Goal: Contribute content: Contribute content

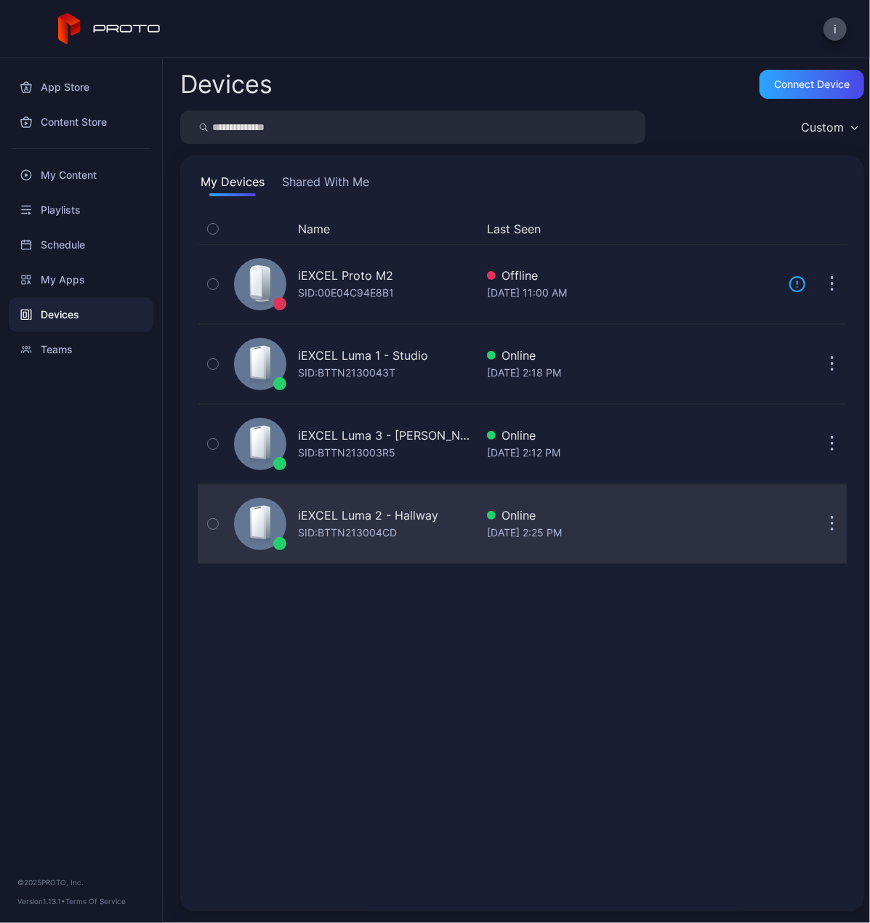
click at [359, 508] on div "iEXCEL Luma 2 - Hallway" at bounding box center [368, 515] width 140 height 17
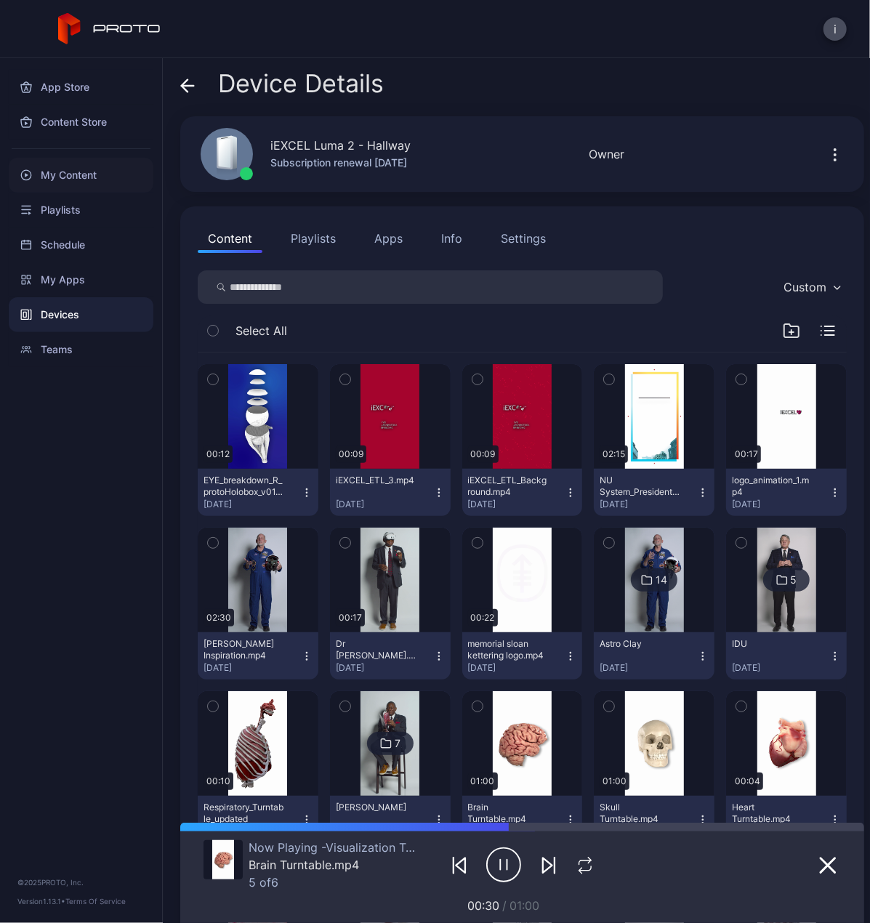
click at [74, 172] on div "My Content" at bounding box center [81, 175] width 145 height 35
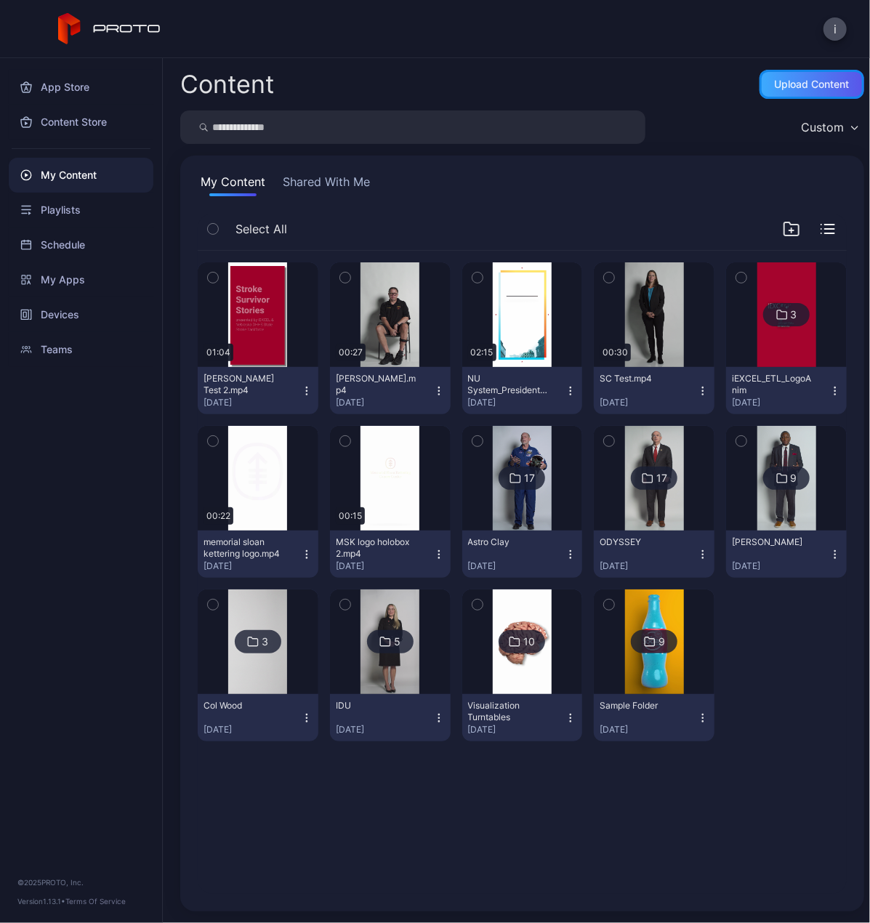
click at [809, 87] on div "Upload Content" at bounding box center [812, 85] width 75 height 12
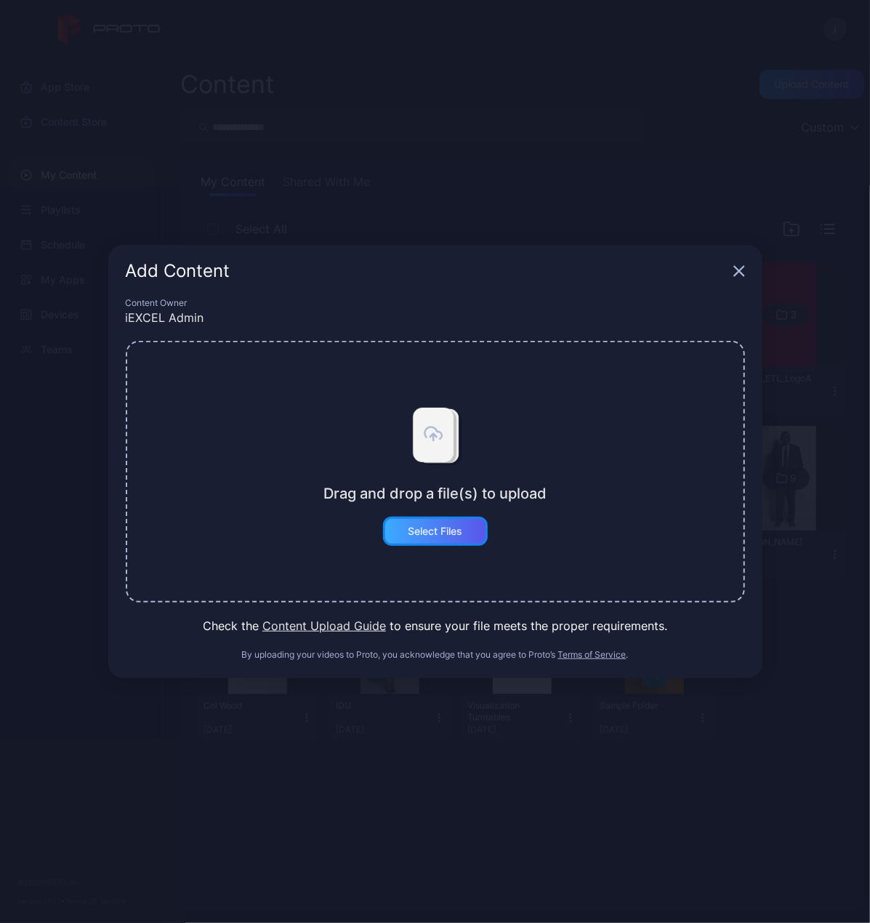
click at [425, 536] on div "Select Files" at bounding box center [435, 532] width 55 height 12
click at [740, 270] on icon "button" at bounding box center [738, 271] width 9 height 9
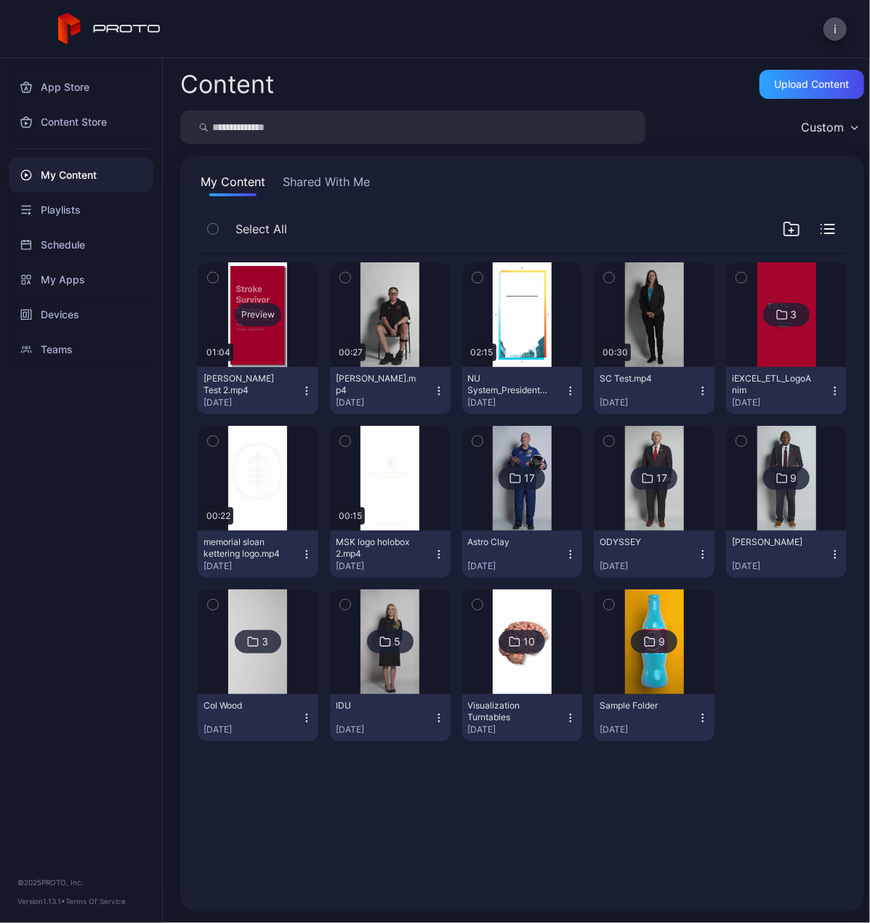
click at [259, 311] on div "Preview" at bounding box center [258, 314] width 47 height 23
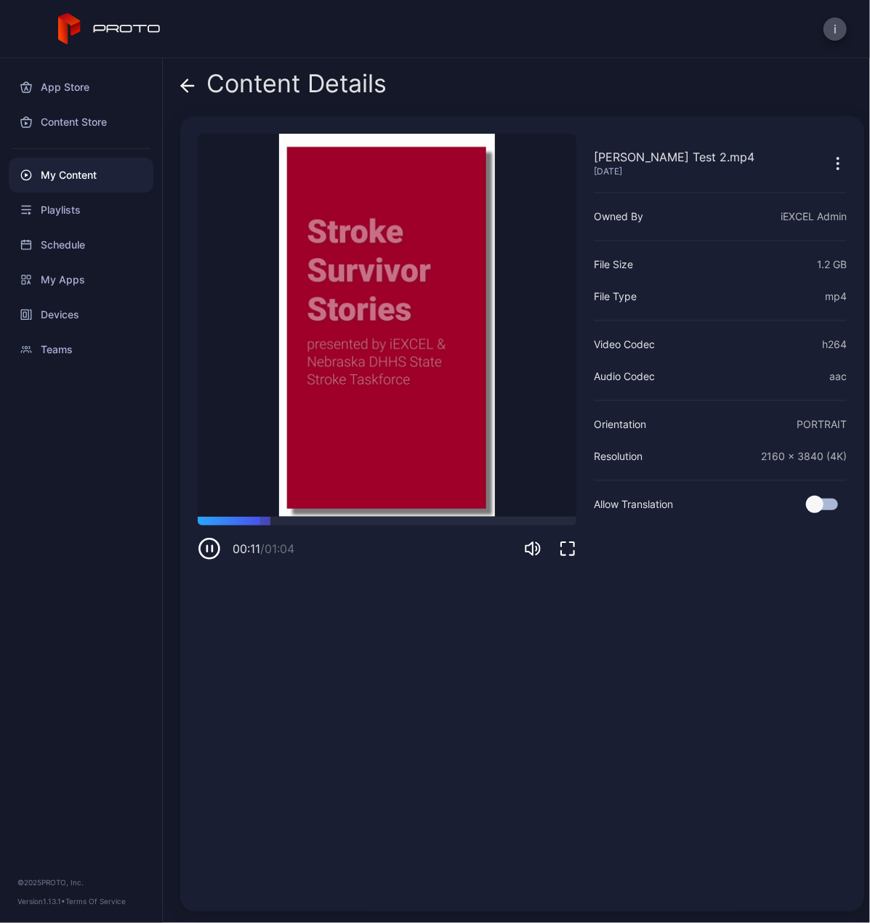
click at [182, 88] on icon at bounding box center [187, 86] width 15 height 15
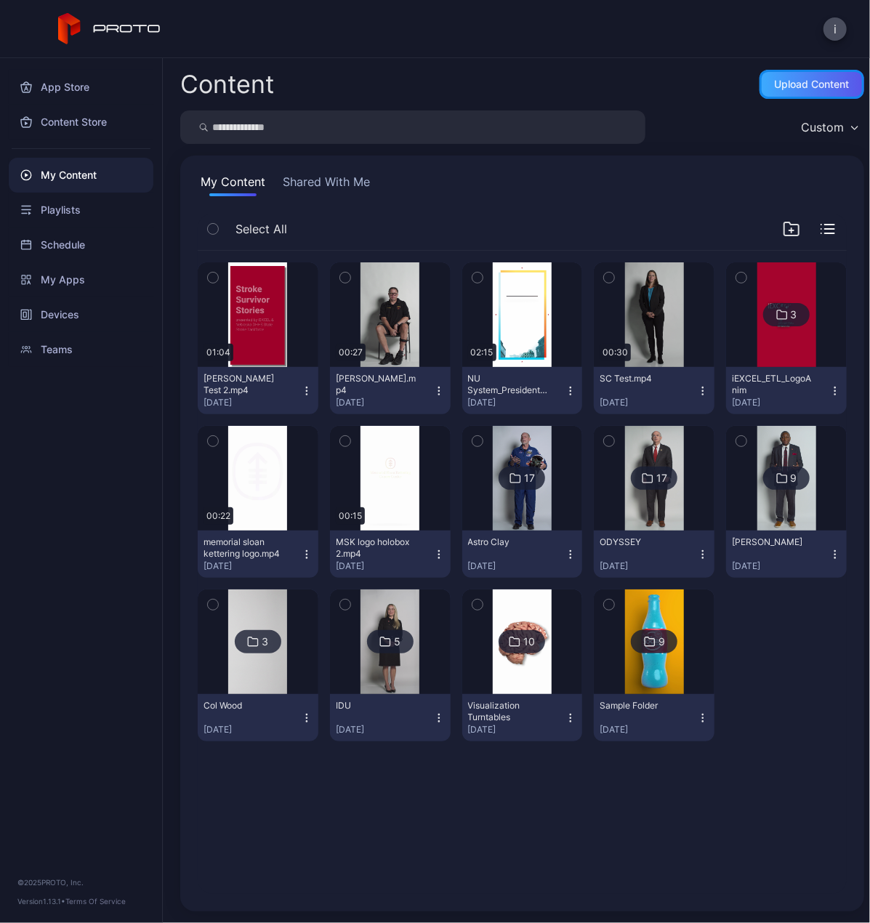
click at [811, 85] on div "Upload Content" at bounding box center [812, 85] width 75 height 12
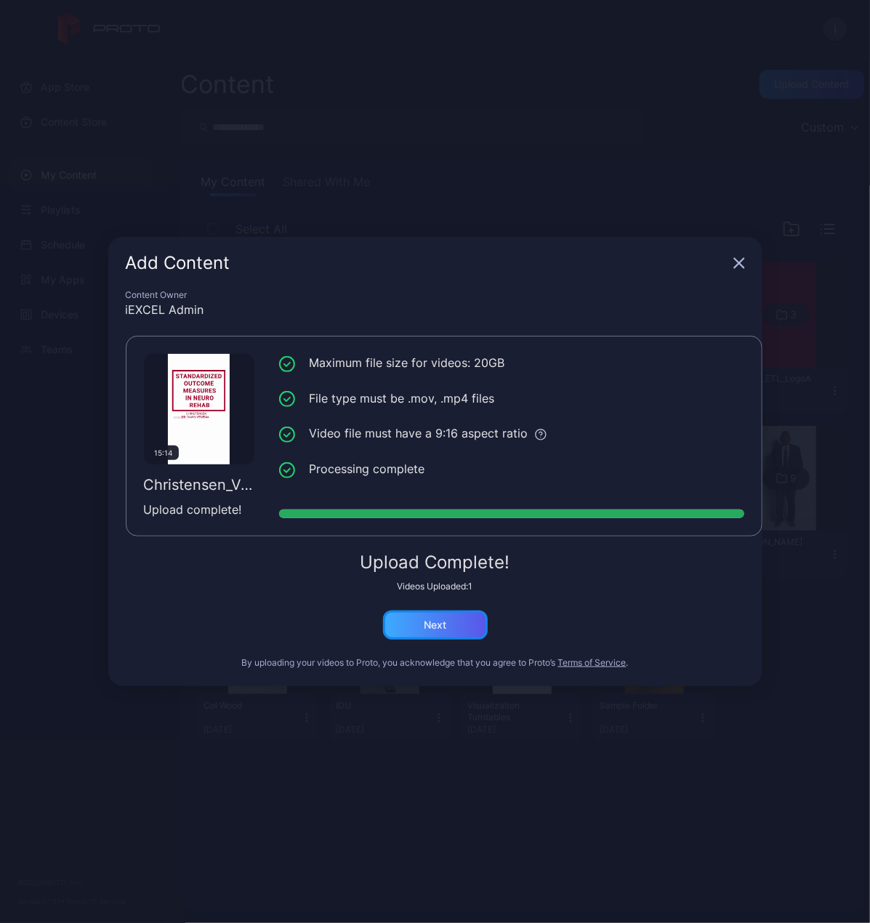
click at [452, 629] on div "Next" at bounding box center [435, 625] width 105 height 29
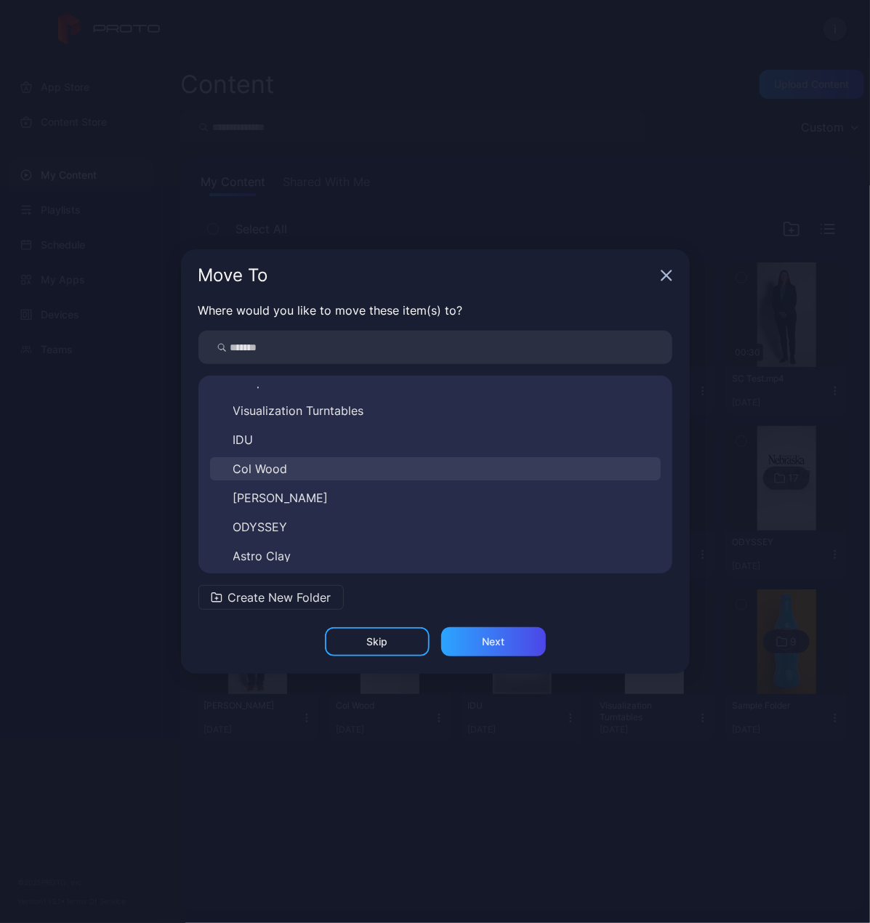
scroll to position [81, 0]
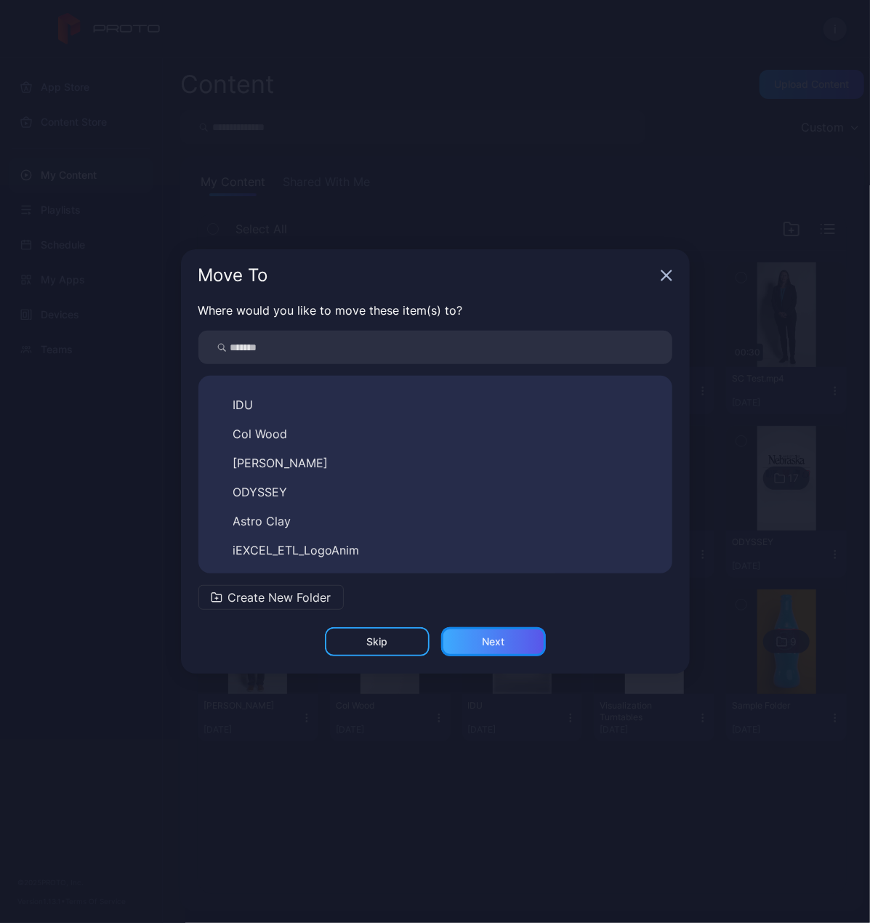
click at [479, 641] on div "Next" at bounding box center [493, 641] width 105 height 29
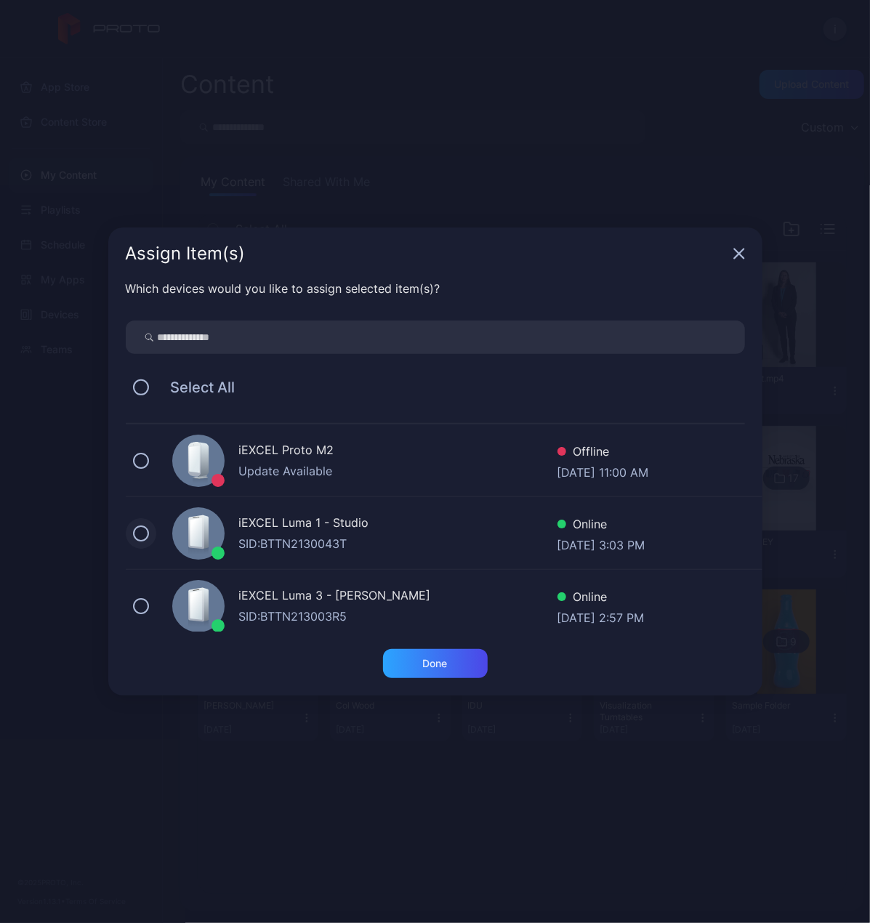
click at [142, 528] on button at bounding box center [141, 534] width 16 height 16
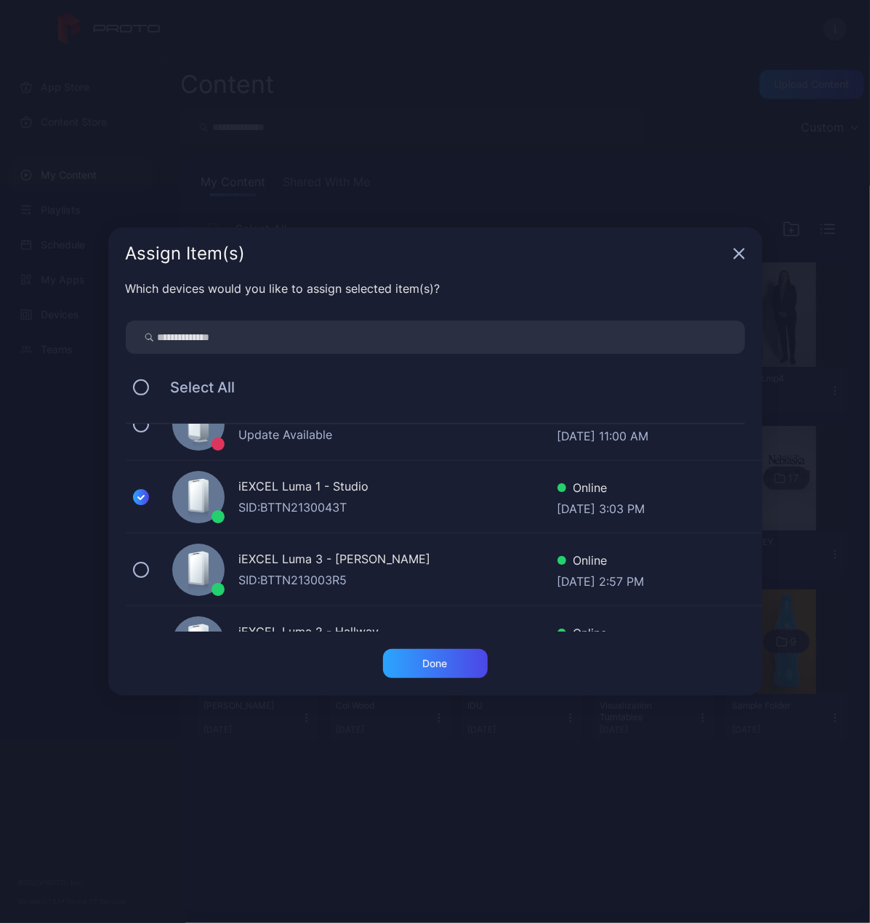
scroll to position [0, 0]
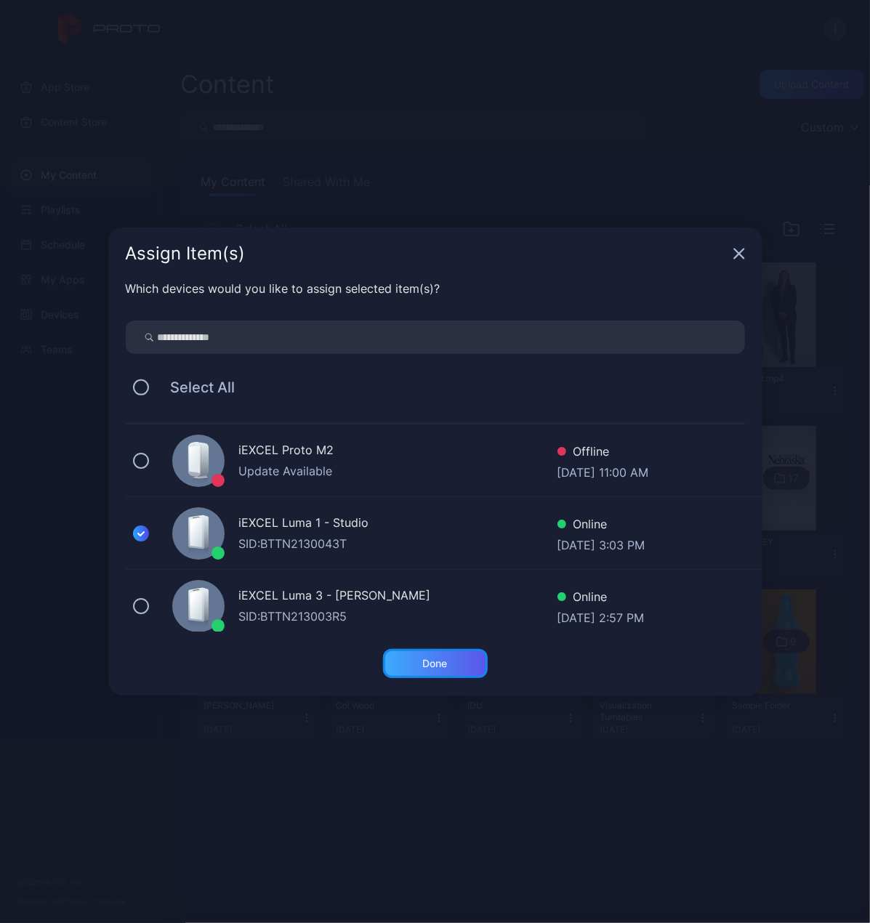
click at [449, 662] on div "Done" at bounding box center [435, 663] width 105 height 29
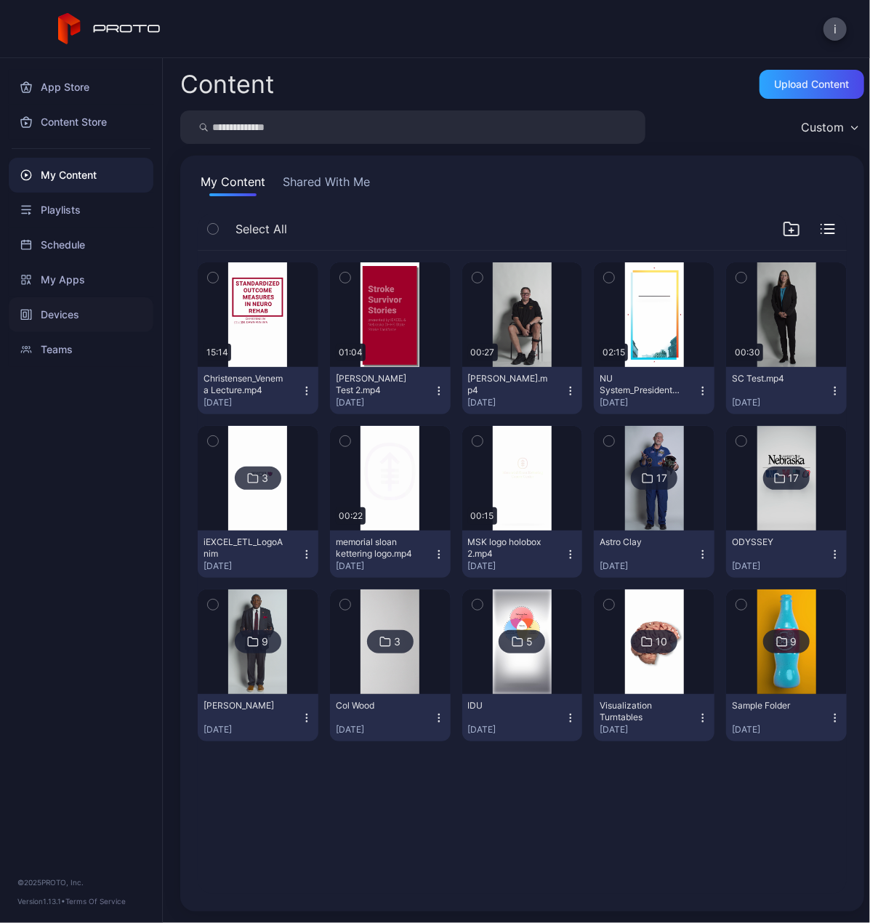
click at [70, 309] on div "Devices" at bounding box center [81, 314] width 145 height 35
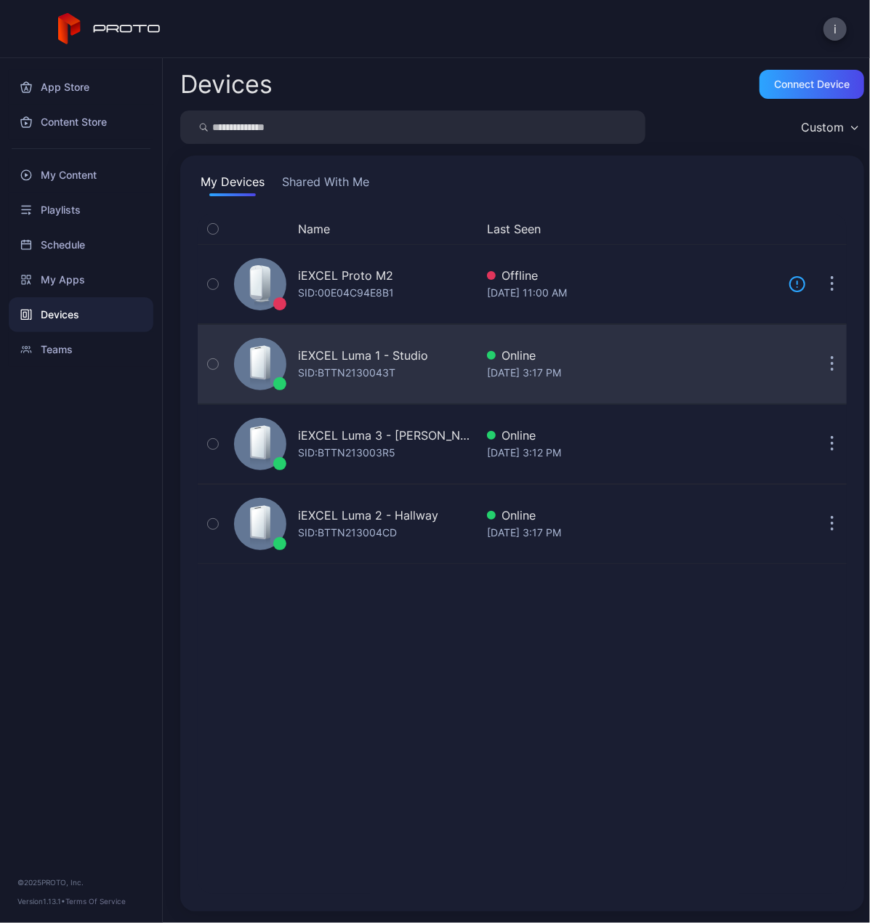
click at [363, 363] on div "iEXCEL Luma 1 - Studio" at bounding box center [363, 355] width 130 height 17
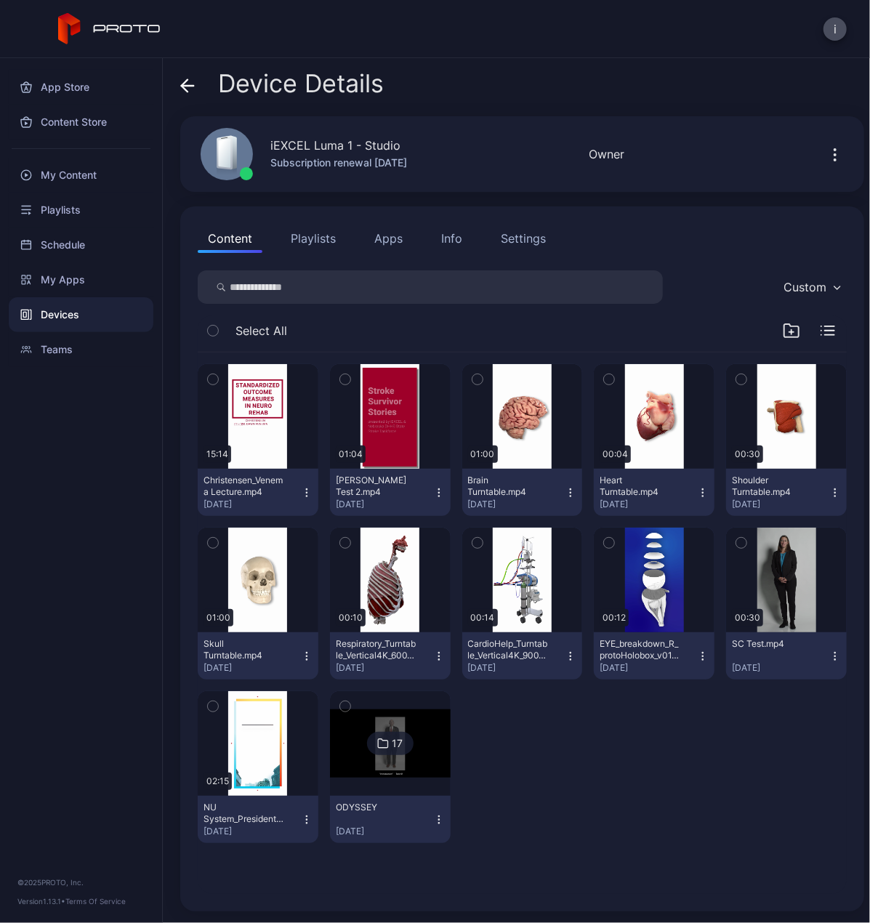
click at [827, 151] on icon "button" at bounding box center [835, 154] width 17 height 17
click at [445, 245] on div "Info" at bounding box center [451, 238] width 21 height 17
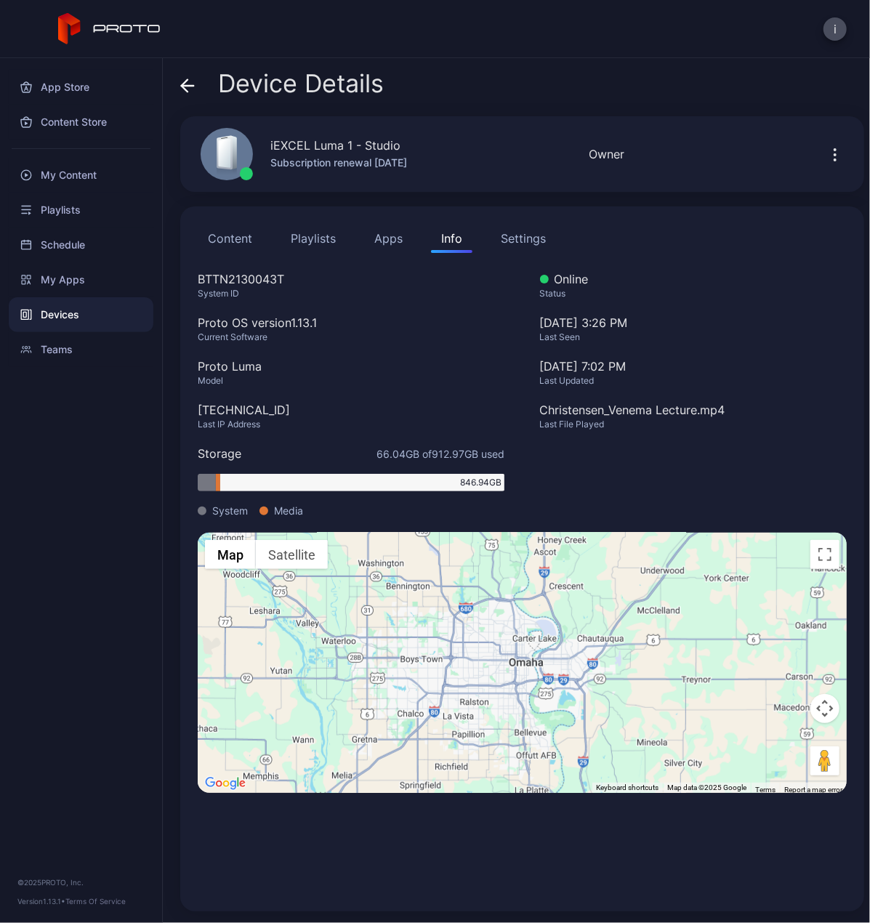
click at [230, 238] on button "Content" at bounding box center [230, 238] width 65 height 29
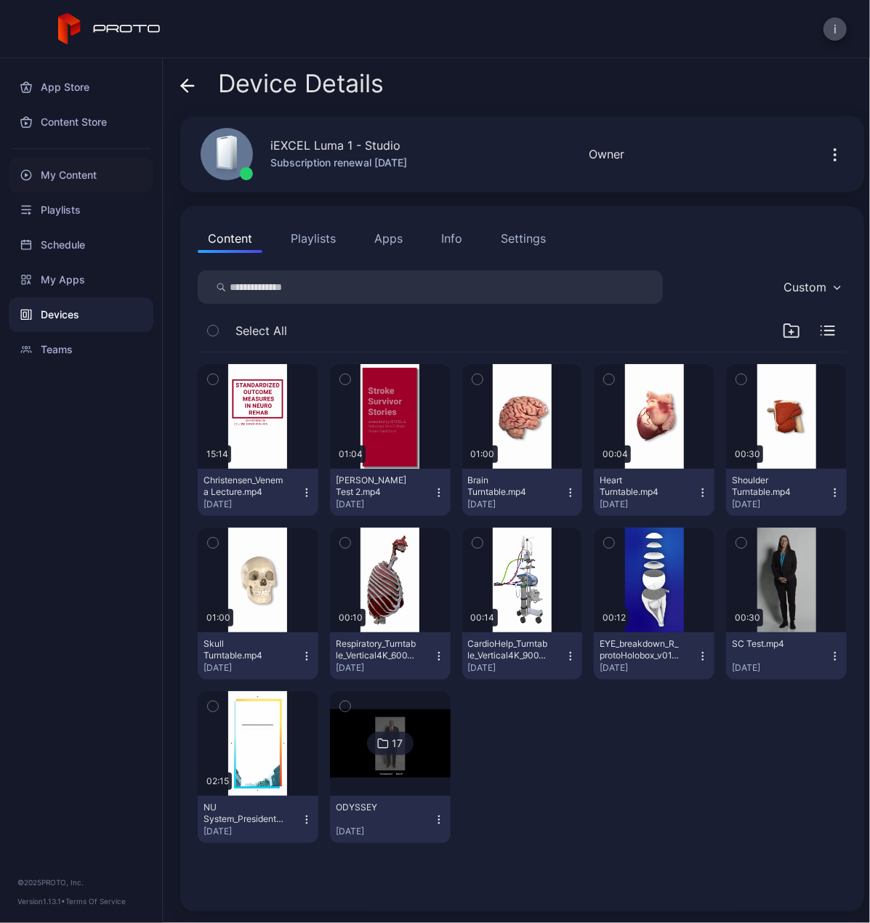
click at [76, 171] on div "My Content" at bounding box center [81, 175] width 145 height 35
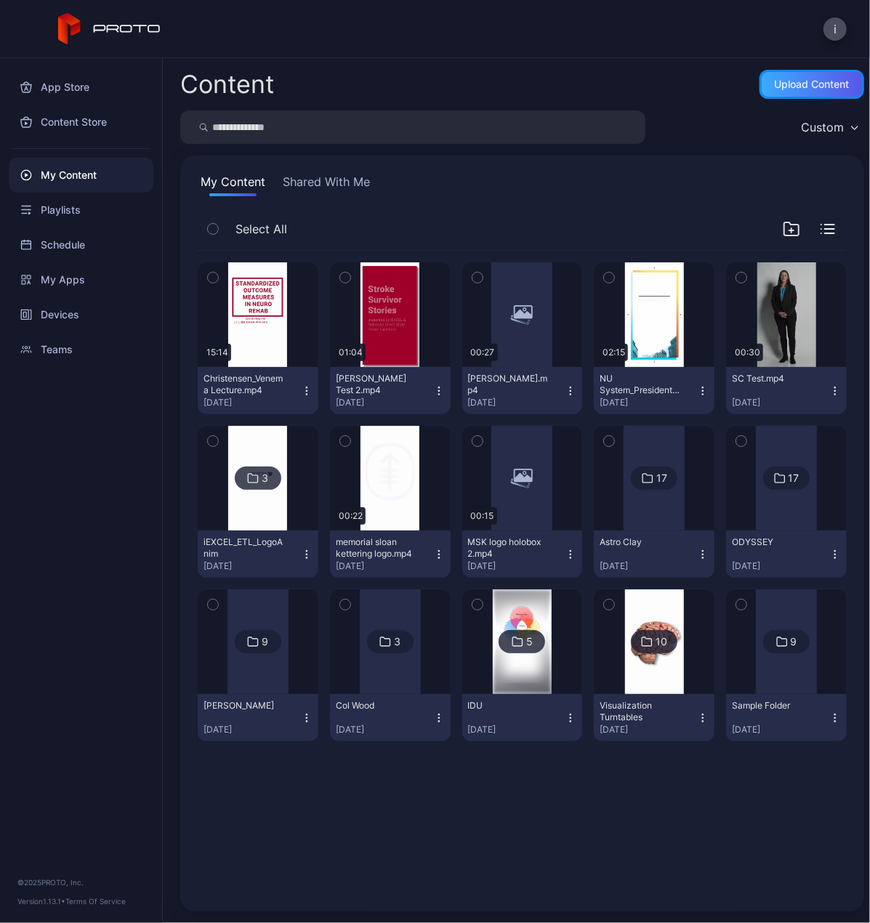
click at [804, 82] on div "Upload Content" at bounding box center [812, 85] width 75 height 12
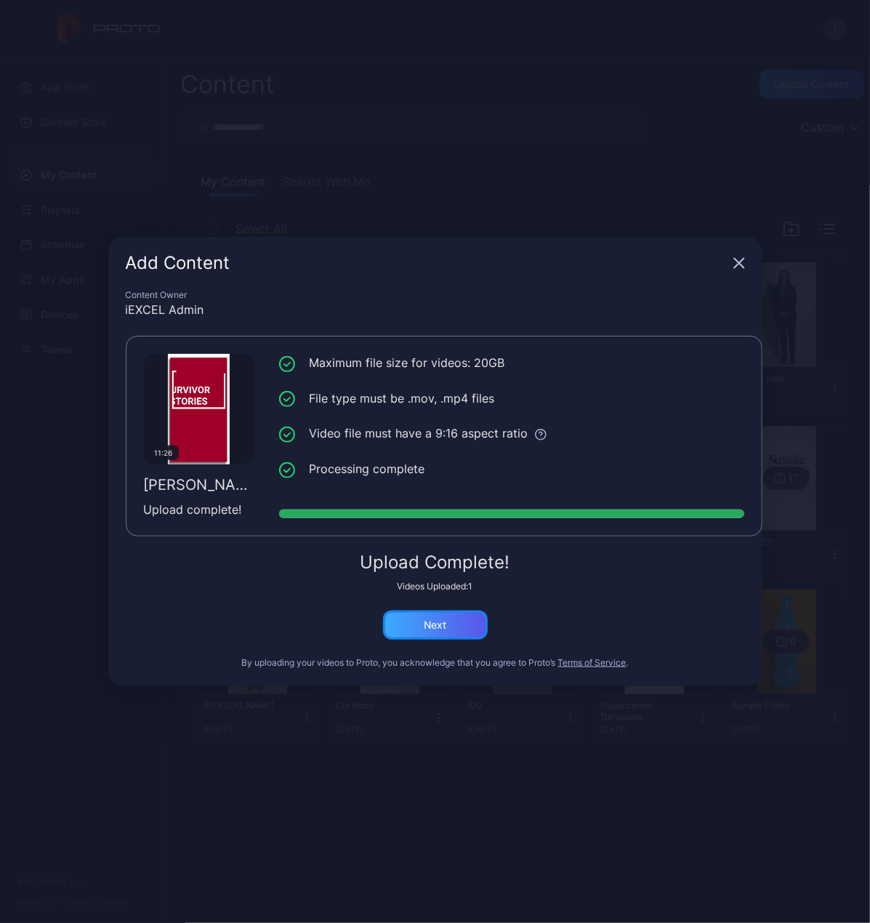
click at [458, 623] on div "Next" at bounding box center [435, 625] width 105 height 29
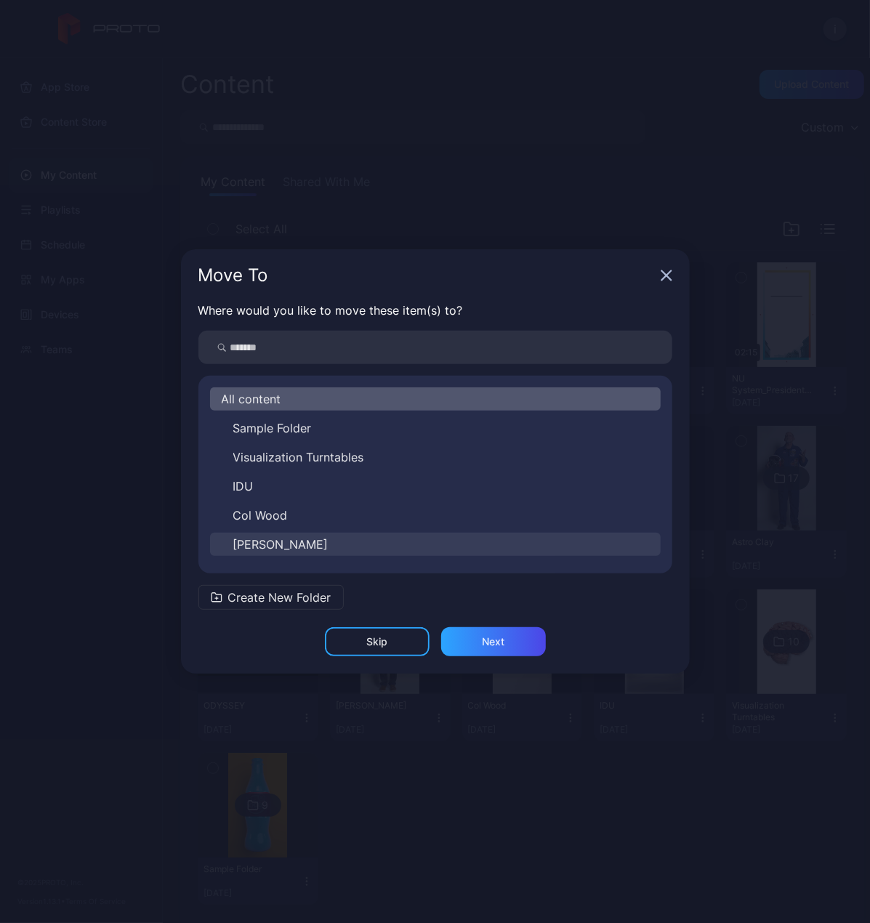
scroll to position [81, 0]
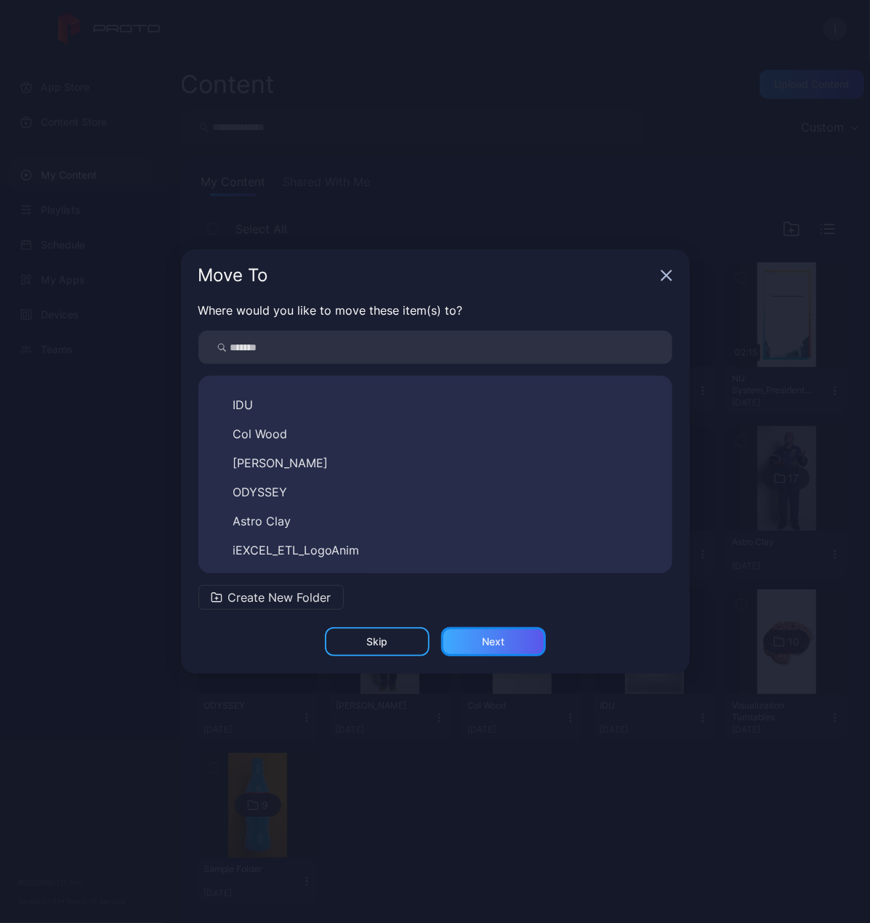
click at [492, 639] on div "Next" at bounding box center [493, 642] width 23 height 12
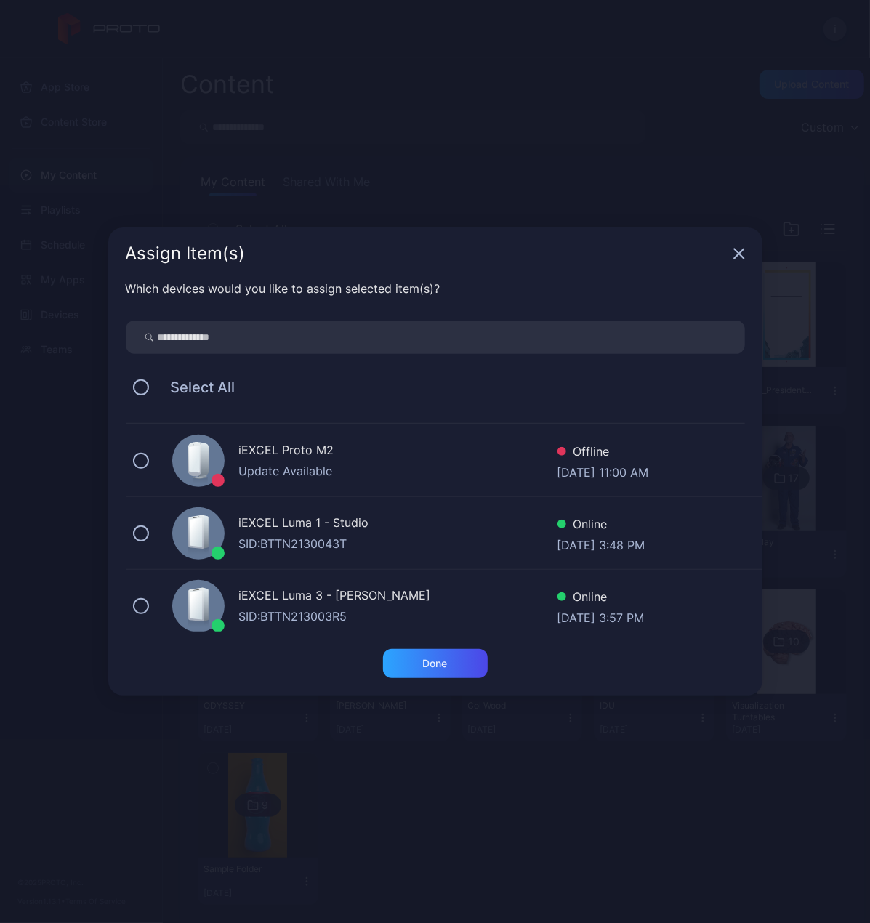
click at [305, 518] on div "iEXCEL Luma 1 - Studio" at bounding box center [398, 524] width 318 height 21
click at [442, 659] on div "Done" at bounding box center [435, 664] width 25 height 12
